Goal: Information Seeking & Learning: Check status

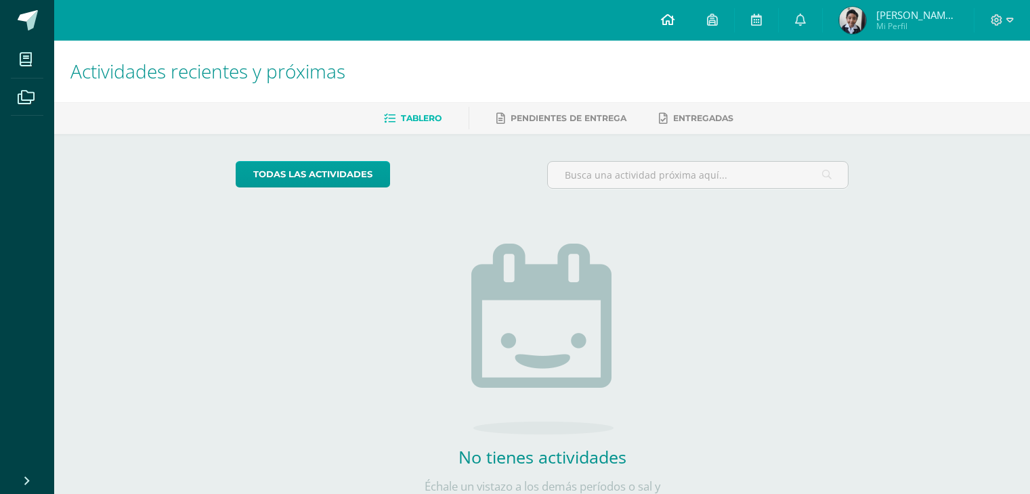
scroll to position [53, 0]
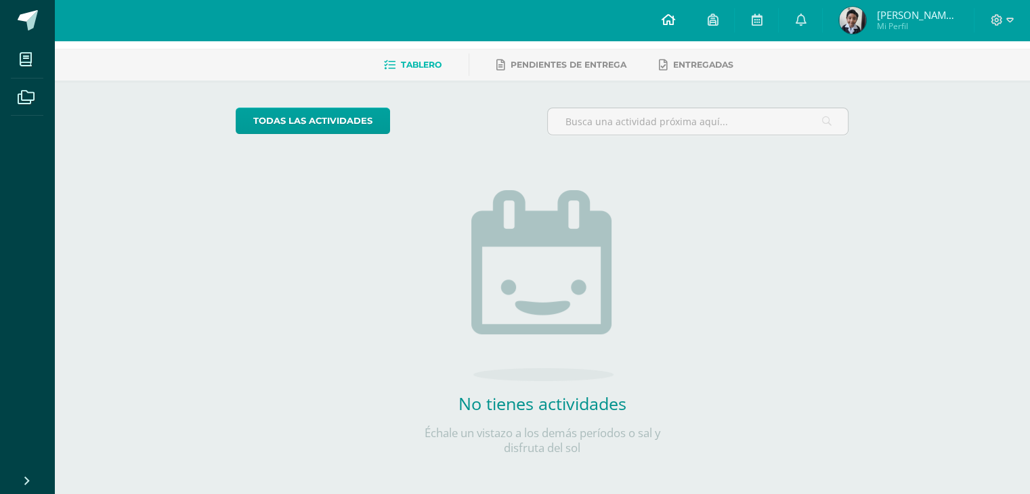
click at [674, 24] on icon at bounding box center [668, 20] width 14 height 12
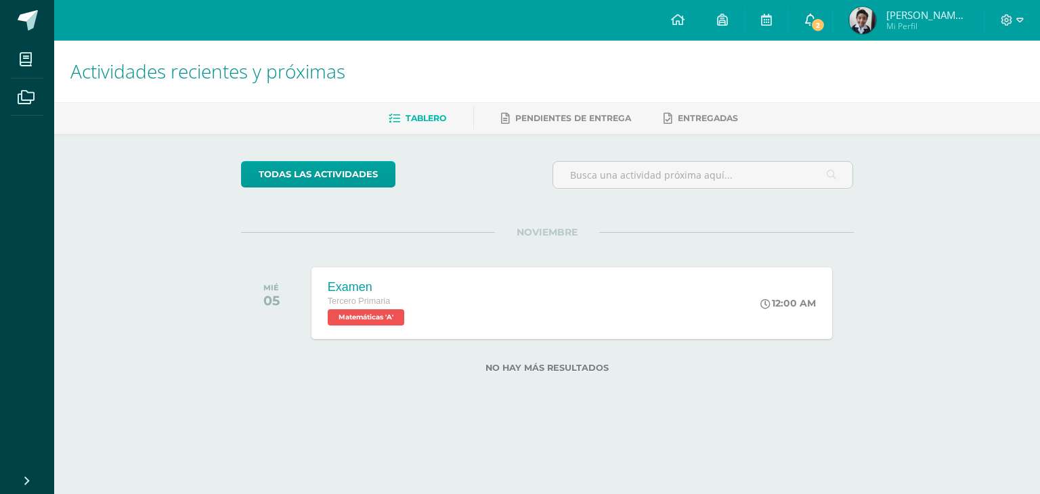
click at [823, 30] on link "2" at bounding box center [810, 20] width 43 height 41
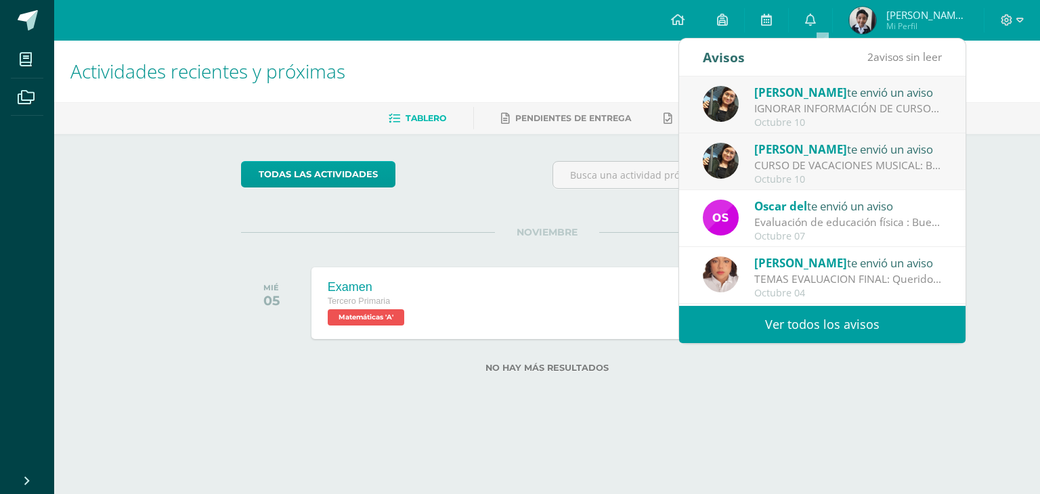
click at [799, 179] on div "Octubre 10" at bounding box center [848, 180] width 188 height 12
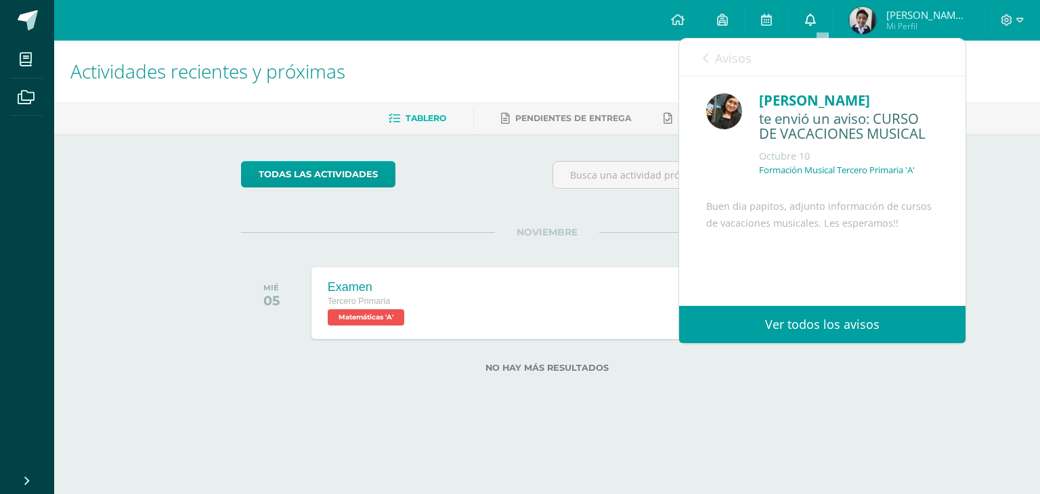
click at [816, 20] on icon at bounding box center [810, 20] width 11 height 12
click at [639, 76] on h1 "Actividades recientes y próximas" at bounding box center [546, 72] width 953 height 62
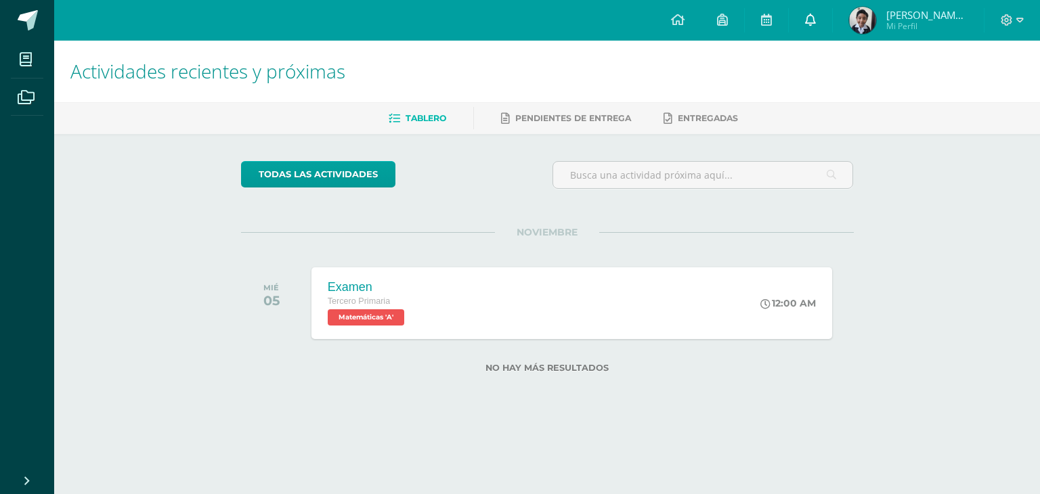
click at [816, 19] on icon at bounding box center [810, 20] width 11 height 12
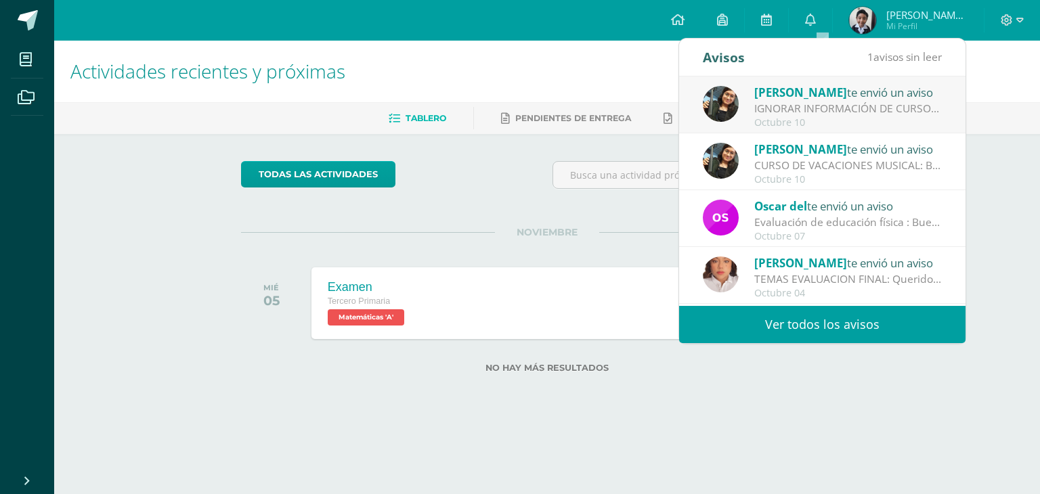
click at [785, 126] on div "Octubre 10" at bounding box center [848, 123] width 188 height 12
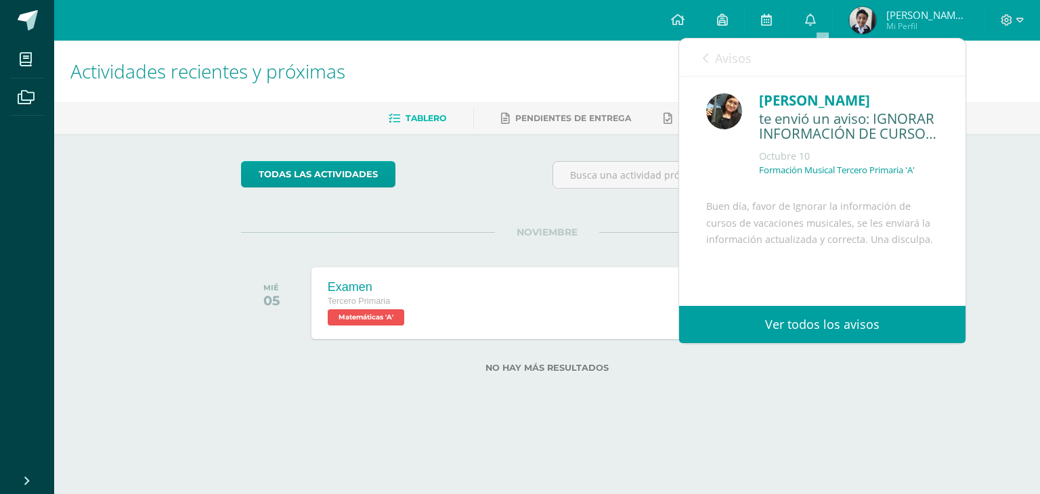
click at [598, 74] on h1 "Actividades recientes y próximas" at bounding box center [546, 72] width 953 height 62
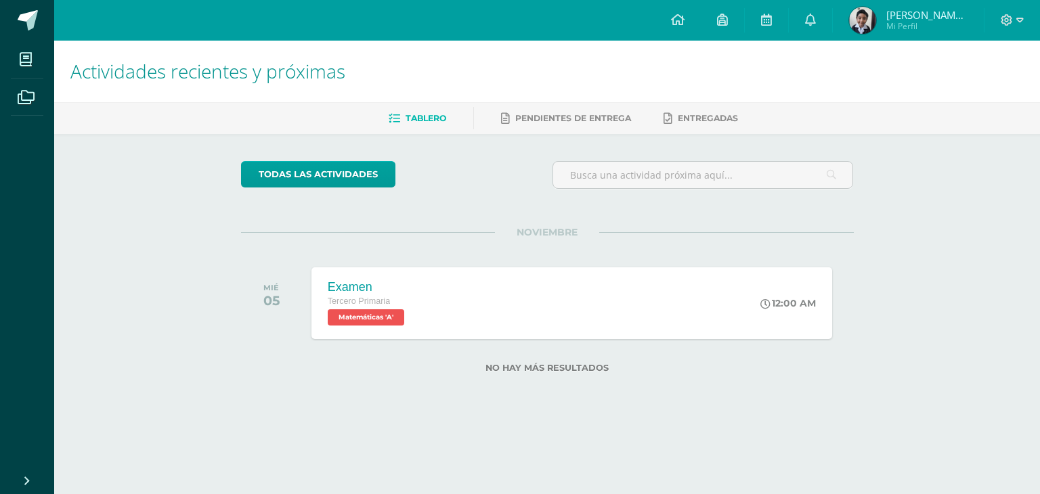
click at [119, 218] on div "Actividades recientes y próximas Tablero Pendientes de entrega Entregadas todas…" at bounding box center [547, 229] width 986 height 376
click at [375, 317] on span "Matemáticas 'A'" at bounding box center [363, 317] width 77 height 16
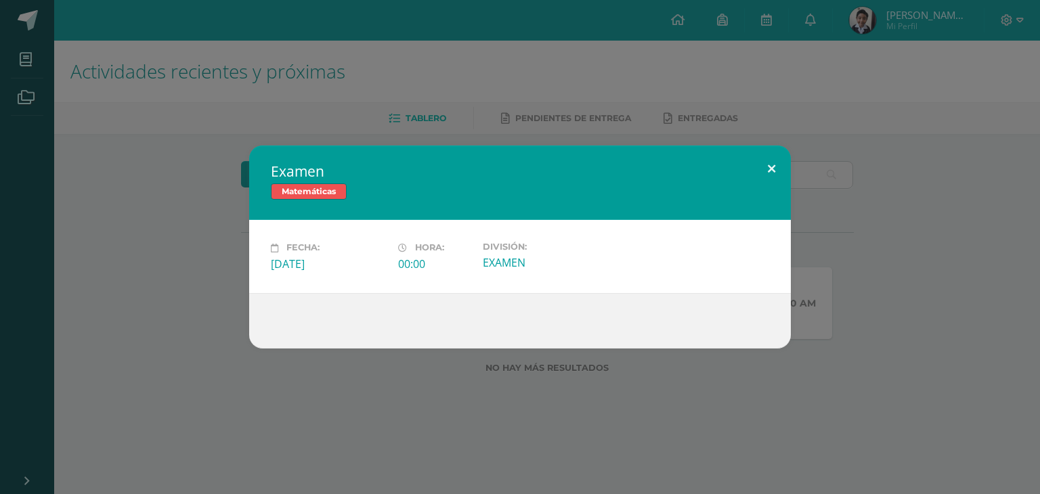
click at [775, 171] on button at bounding box center [771, 169] width 39 height 46
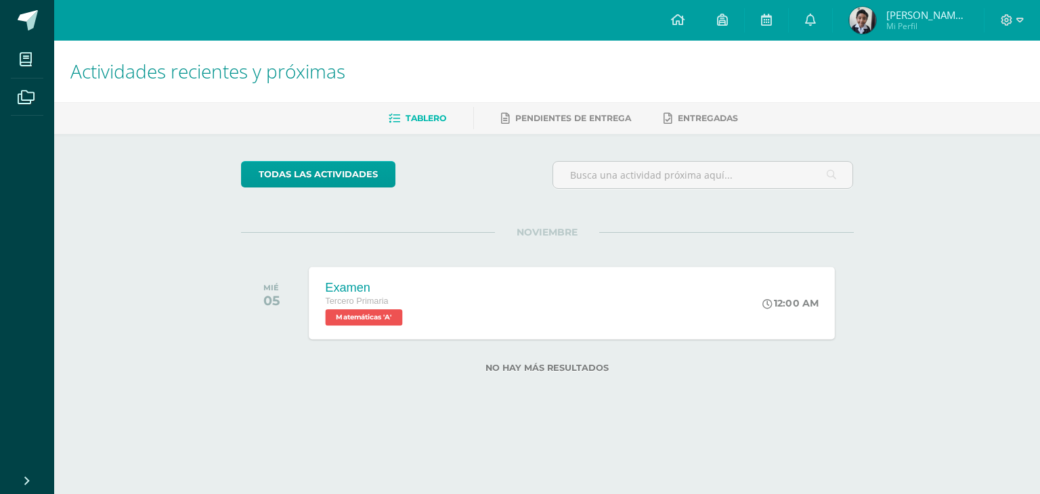
click at [388, 311] on span "Matemáticas 'A'" at bounding box center [363, 317] width 77 height 16
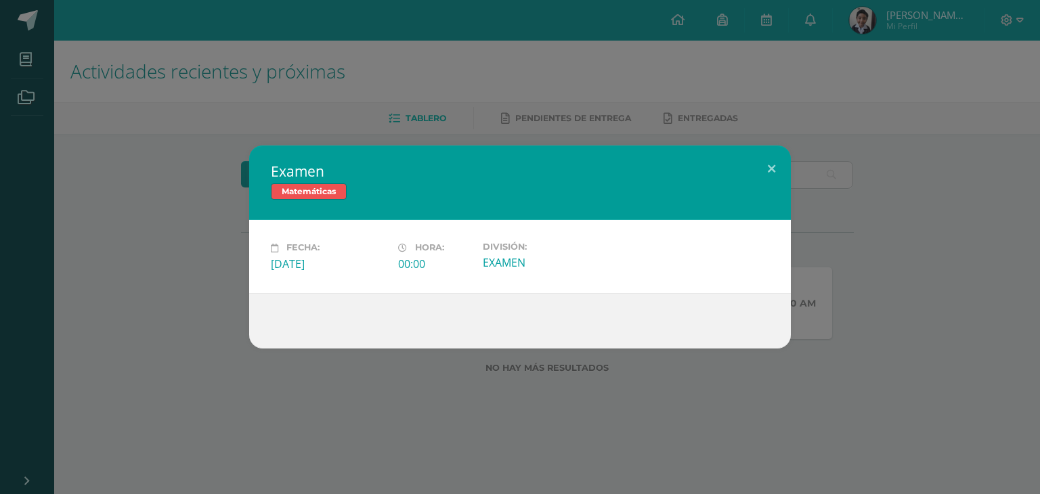
click at [445, 123] on div "Examen Matemáticas Fecha: Miércoles 05 de Noviembre Hora: 00:00 División: EXAMEN" at bounding box center [520, 247] width 1040 height 494
